Goal: Task Accomplishment & Management: Use online tool/utility

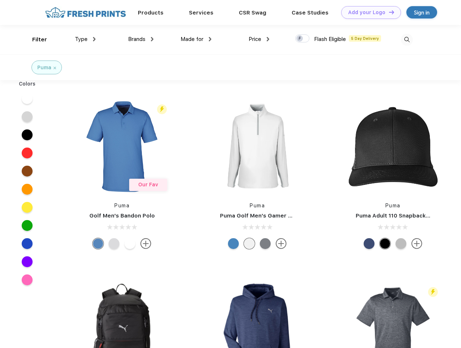
click at [368, 12] on link "Add your Logo Design Tool" at bounding box center [371, 12] width 60 height 13
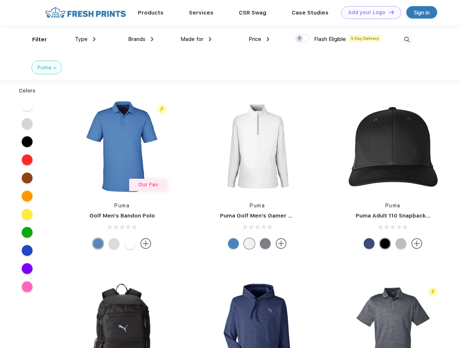
click at [0, 0] on div "Design Tool" at bounding box center [0, 0] width 0 height 0
click at [388, 12] on link "Add your Logo Design Tool" at bounding box center [371, 12] width 60 height 13
click at [35, 39] on div "Filter" at bounding box center [39, 39] width 15 height 8
click at [85, 39] on span "Type" at bounding box center [81, 39] width 13 height 7
click at [141, 39] on span "Brands" at bounding box center [136, 39] width 17 height 7
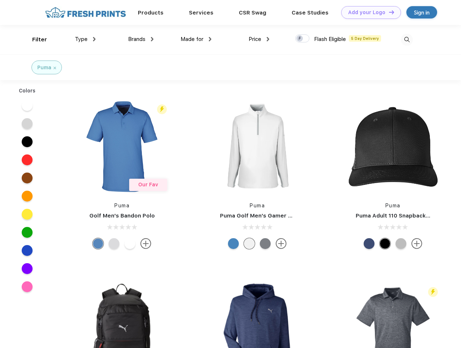
click at [196, 39] on span "Made for" at bounding box center [192, 39] width 23 height 7
click at [259, 39] on span "Price" at bounding box center [255, 39] width 13 height 7
click at [303, 39] on div at bounding box center [302, 38] width 14 height 8
click at [300, 39] on input "checkbox" at bounding box center [297, 36] width 5 height 5
click at [407, 39] on img at bounding box center [407, 40] width 12 height 12
